Goal: Information Seeking & Learning: Find specific fact

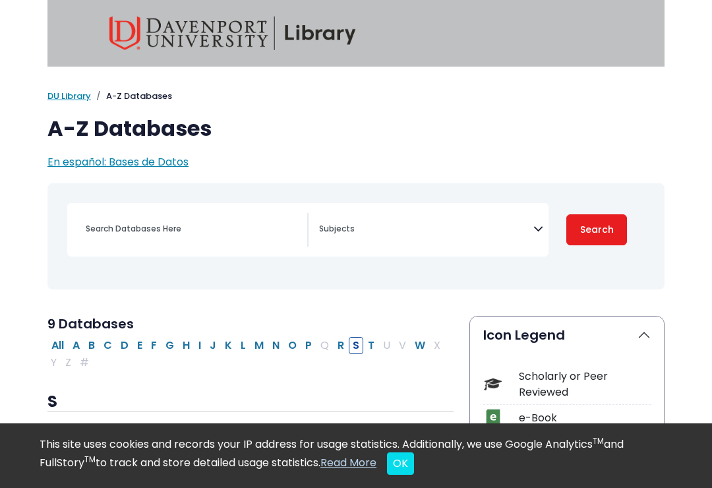
select select "Database Subject Filter"
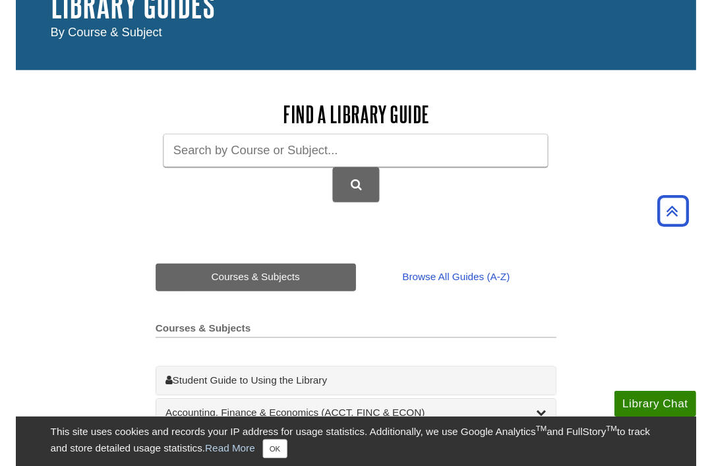
scroll to position [58, 0]
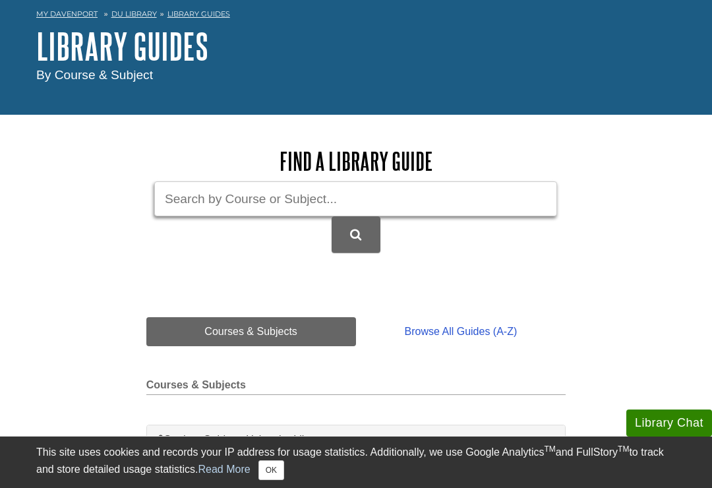
click at [498, 195] on input "Guide Search Terms" at bounding box center [355, 198] width 403 height 35
type input "SPMG275"
click at [366, 239] on button "DU Library Guides Search" at bounding box center [355, 234] width 49 height 36
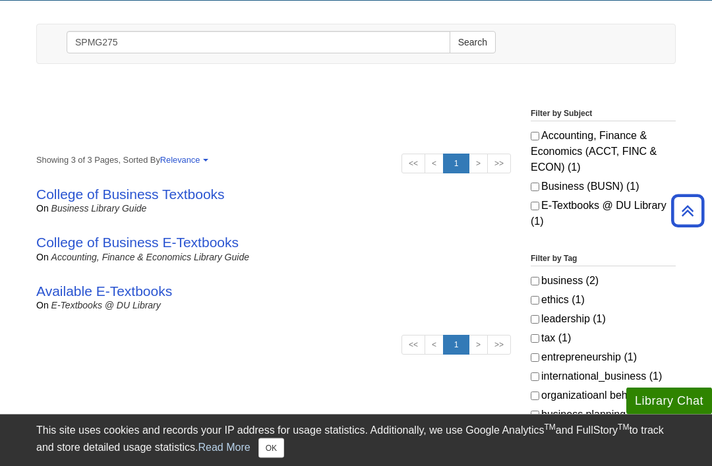
scroll to position [154, 0]
click at [142, 287] on link "Available E-Textbooks" at bounding box center [104, 290] width 136 height 15
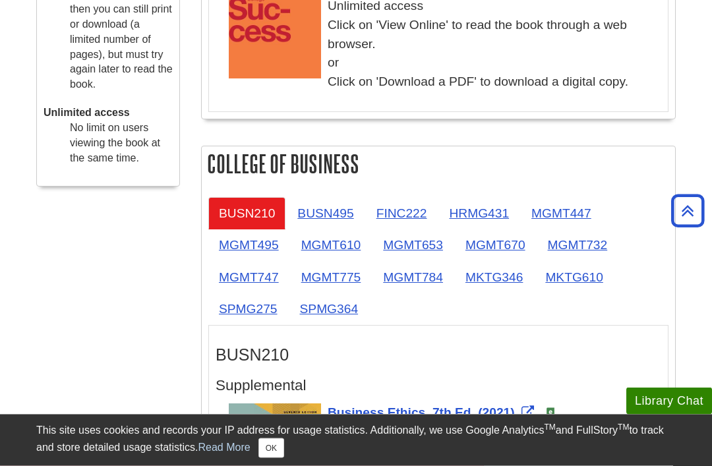
scroll to position [684, 0]
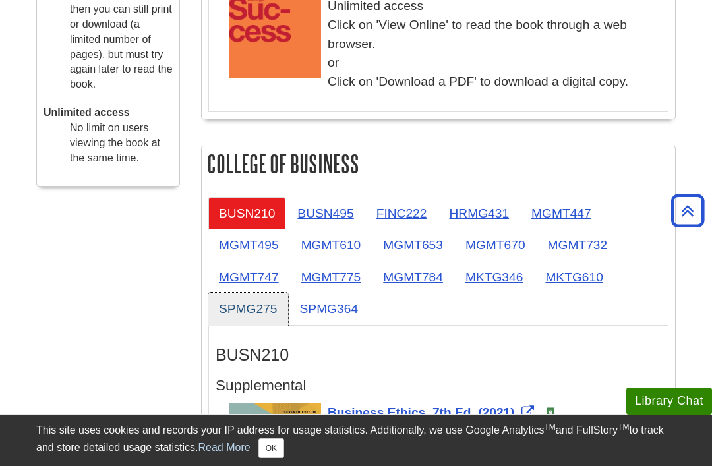
click at [247, 306] on link "SPMG275" at bounding box center [248, 309] width 80 height 32
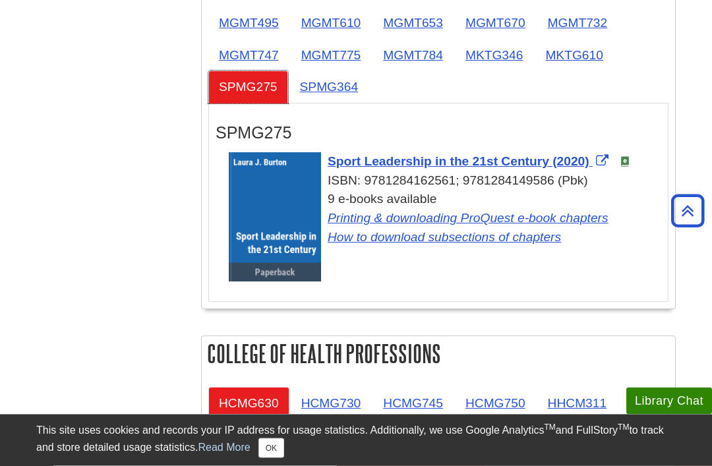
scroll to position [907, 0]
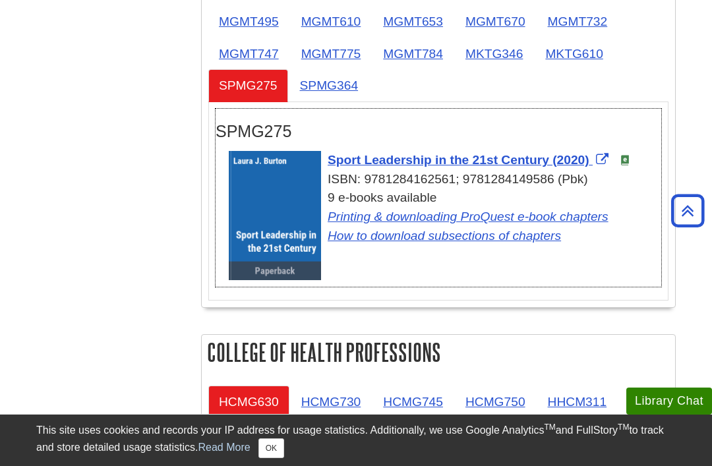
click at [541, 165] on span "Sport Leadership in the 21st Century (2020)" at bounding box center [458, 160] width 262 height 14
